Goal: Find specific page/section: Find specific page/section

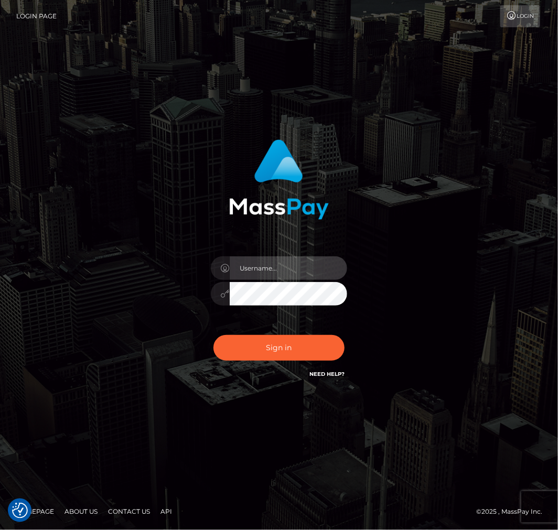
type input "aluasupport"
drag, startPoint x: 296, startPoint y: 270, endPoint x: 291, endPoint y: 275, distance: 7.1
click at [296, 270] on input "aluasupport" at bounding box center [288, 268] width 117 height 24
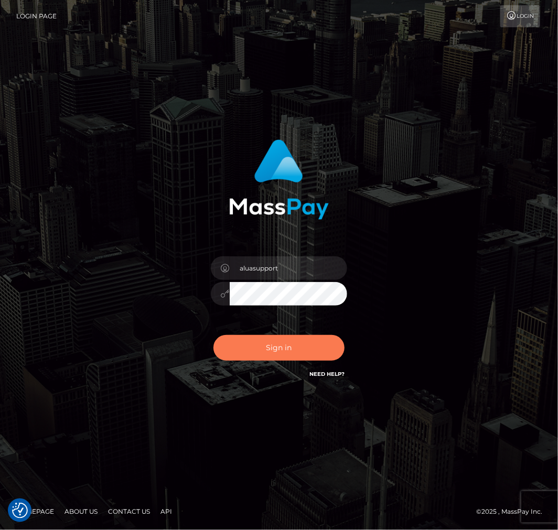
click at [254, 340] on button "Sign in" at bounding box center [278, 348] width 131 height 26
click at [258, 352] on div "Sign in Need Help?" at bounding box center [279, 352] width 152 height 47
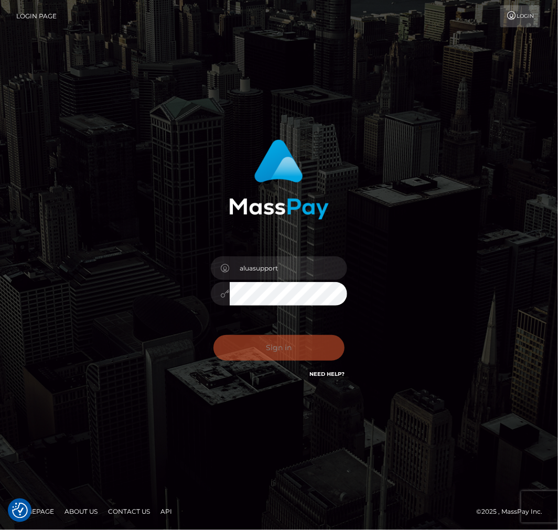
click at [263, 348] on div "Sign in Need Help?" at bounding box center [279, 352] width 152 height 47
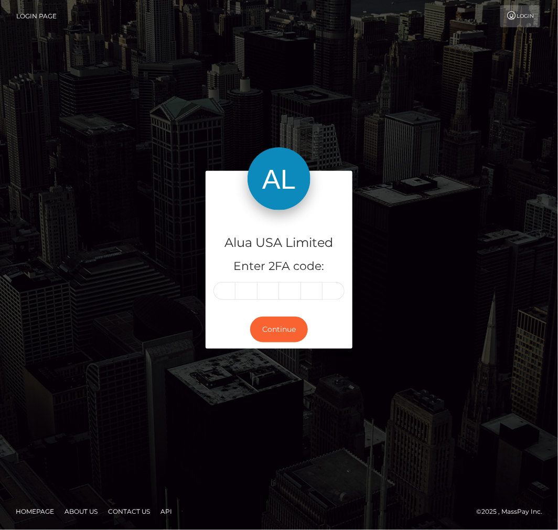
click at [231, 290] on input "text" at bounding box center [224, 291] width 22 height 18
type input "6"
type input "9"
type input "5"
type input "2"
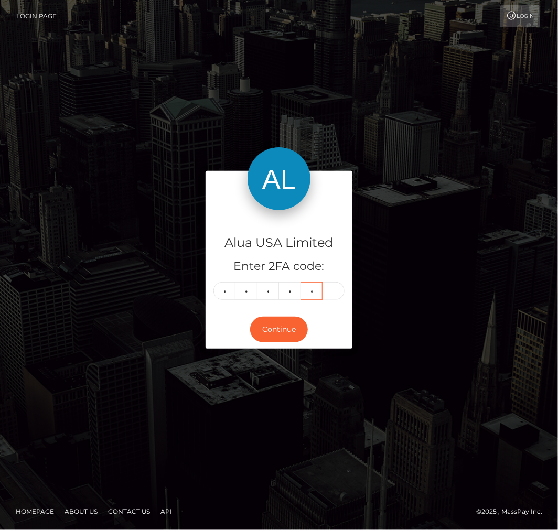
type input "4"
type input "9"
click at [284, 321] on button "Continue" at bounding box center [279, 330] width 58 height 26
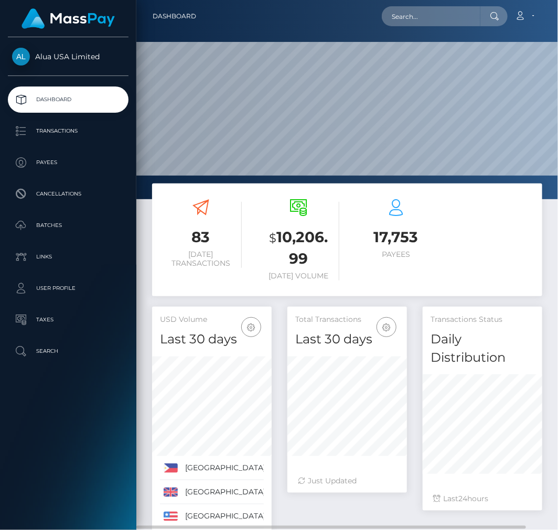
scroll to position [204, 120]
click at [458, 16] on input "text" at bounding box center [431, 16] width 99 height 20
paste input "68277707f0e5c8e284075be3"
type input "68277707f0e5c8e284075be3"
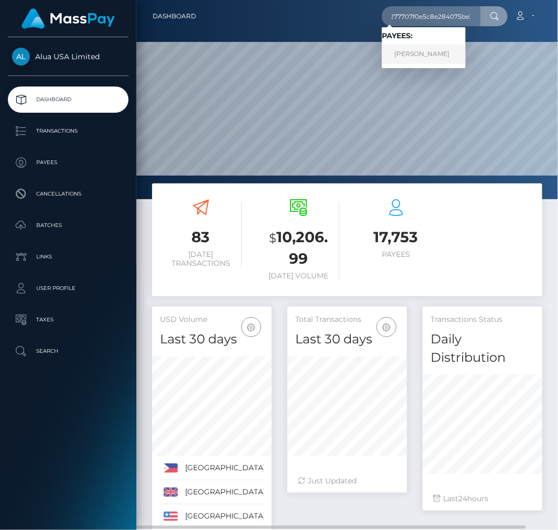
scroll to position [0, 0]
click at [426, 49] on link "MISHCA RHODES" at bounding box center [424, 54] width 84 height 19
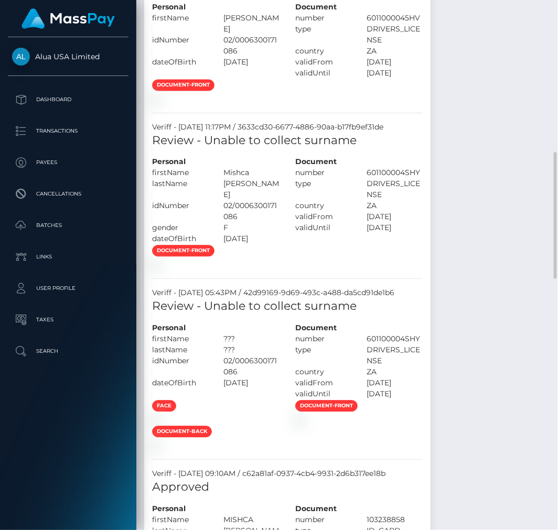
scroll to position [287, 0]
